Goal: Task Accomplishment & Management: Complete application form

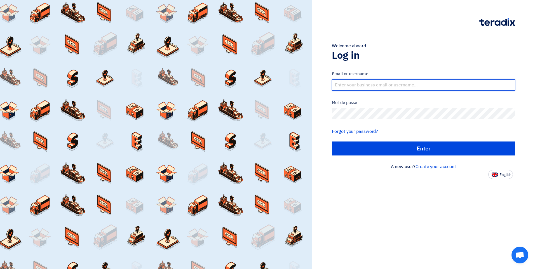
click at [365, 83] on input "text" at bounding box center [423, 84] width 183 height 11
click at [364, 85] on input "text" at bounding box center [423, 84] width 183 height 11
type input "[EMAIL_ADDRESS][DOMAIN_NAME]"
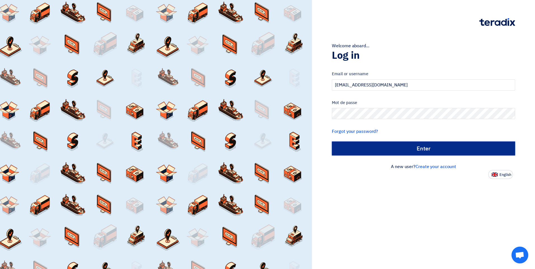
click at [436, 150] on input "الدخول" at bounding box center [423, 148] width 183 height 14
type input "Sign in"
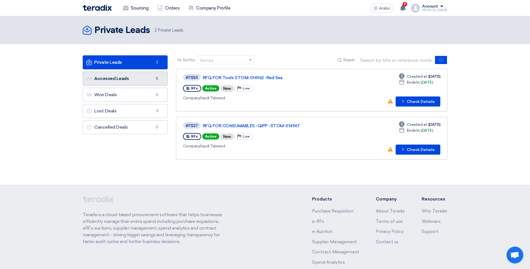
click at [130, 77] on link "Accessed Leads Accessed Leads 5" at bounding box center [125, 79] width 85 height 14
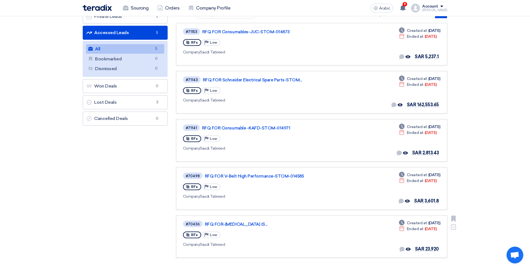
scroll to position [28, 0]
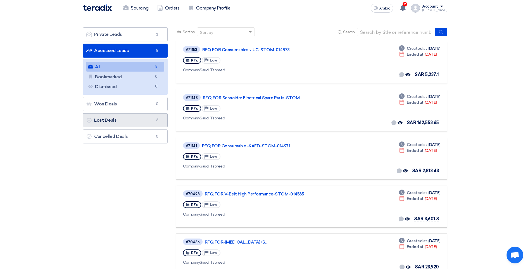
click at [138, 118] on link "Lost Deals Lost Deals 3" at bounding box center [125, 120] width 85 height 14
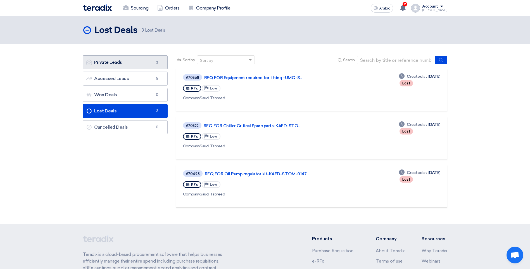
click at [126, 63] on link "Private Leads Private Leads 2" at bounding box center [125, 62] width 85 height 14
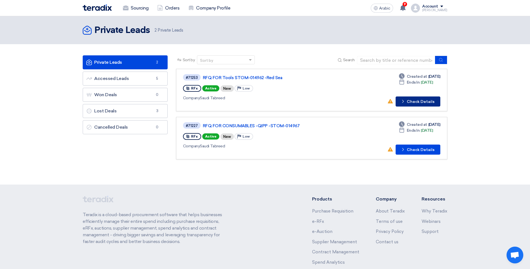
click at [419, 102] on font "Check Details" at bounding box center [421, 102] width 28 height 4
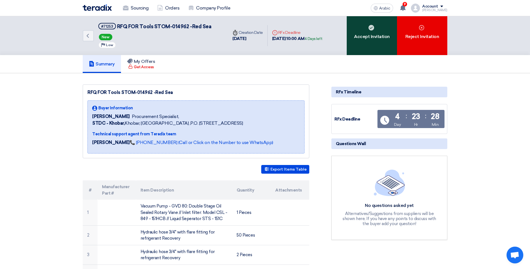
click at [366, 42] on div "Accept Invitation" at bounding box center [372, 35] width 50 height 39
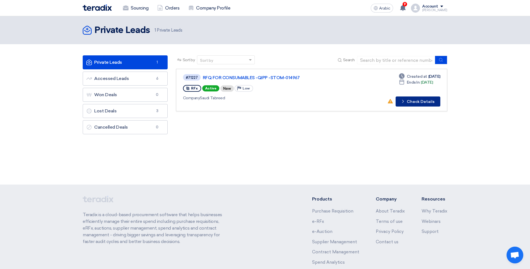
click at [416, 101] on font "Check Details" at bounding box center [421, 102] width 28 height 4
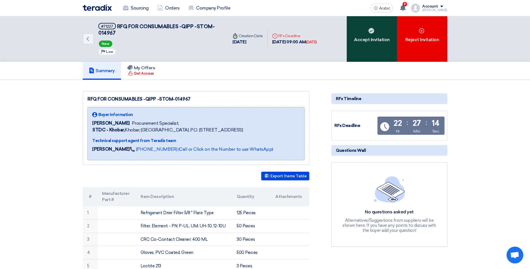
click at [369, 48] on div "Accept Invitation" at bounding box center [372, 39] width 50 height 46
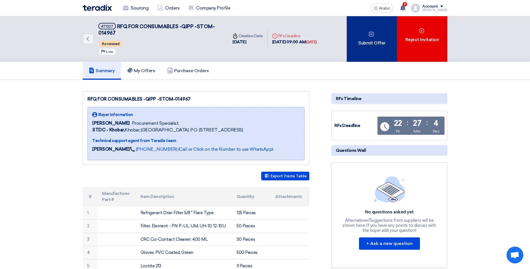
click at [370, 49] on div "Submit Offer" at bounding box center [372, 39] width 50 height 46
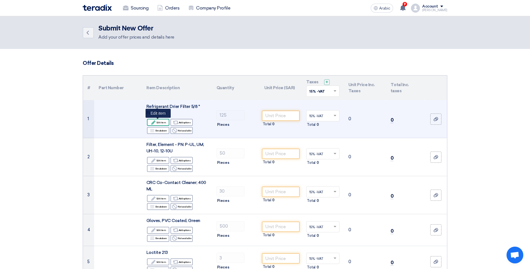
click at [160, 122] on font "Edit item" at bounding box center [162, 122] width 10 height 4
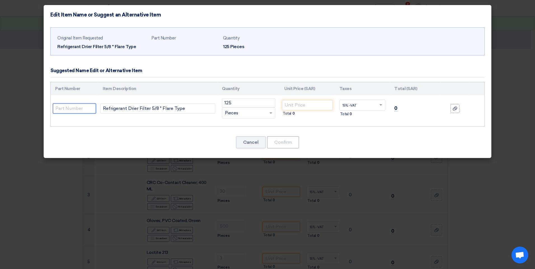
click at [71, 108] on input "text" at bounding box center [74, 108] width 43 height 10
drag, startPoint x: 103, startPoint y: 108, endPoint x: 177, endPoint y: 111, distance: 73.9
click at [177, 111] on input "Refrigerant Drier Filter 5/8 " Flare Type" at bounding box center [157, 108] width 115 height 10
drag, startPoint x: 188, startPoint y: 108, endPoint x: 103, endPoint y: 110, distance: 85.0
click at [103, 110] on input "Refrigerant Drier Filter 5/8 " Flare Type" at bounding box center [157, 108] width 115 height 10
